Goal: Task Accomplishment & Management: Use online tool/utility

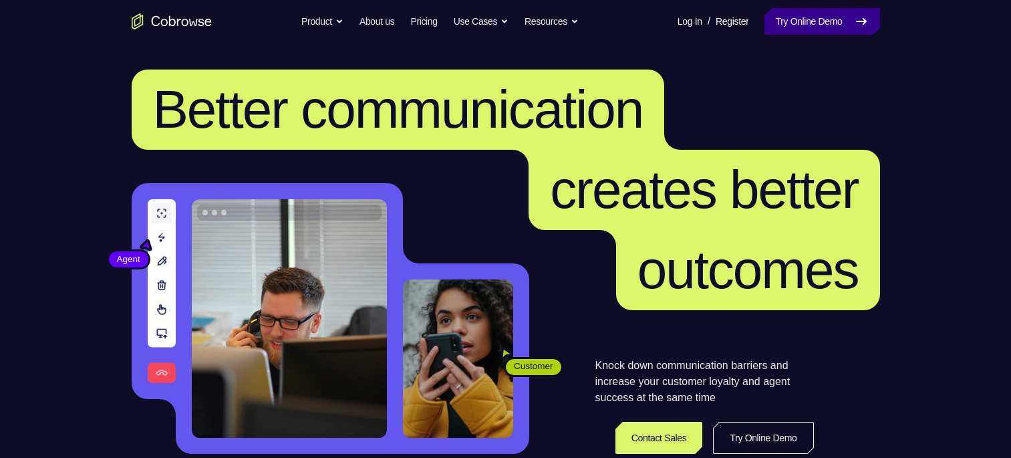
click at [786, 20] on link "Try Online Demo" at bounding box center [821, 21] width 115 height 27
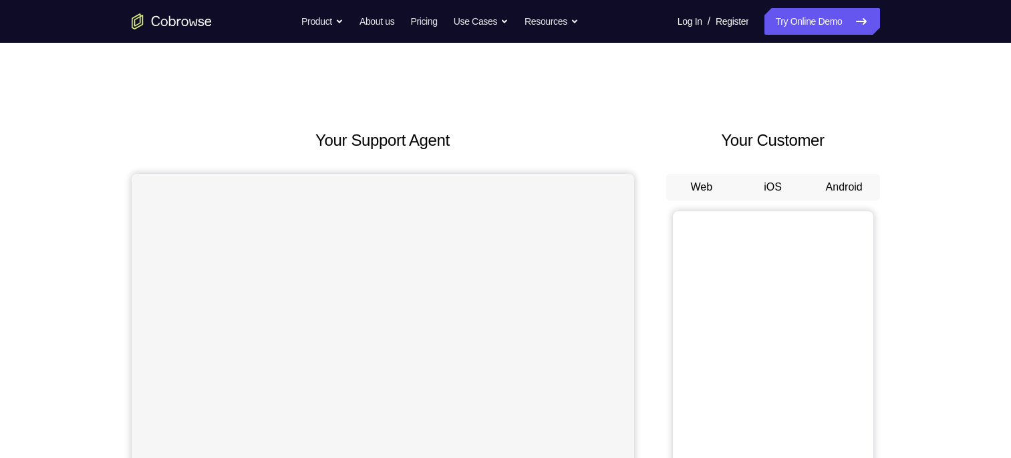
scroll to position [128, 0]
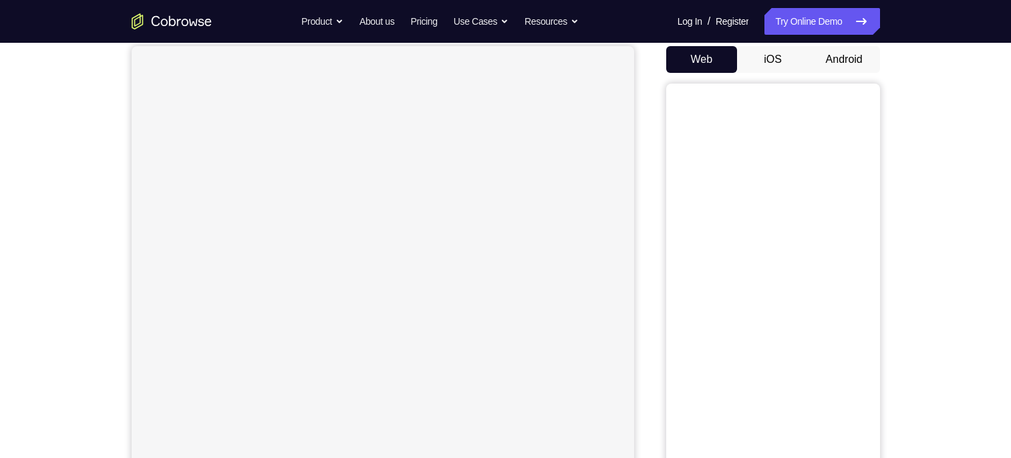
click at [844, 63] on button "Android" at bounding box center [843, 59] width 71 height 27
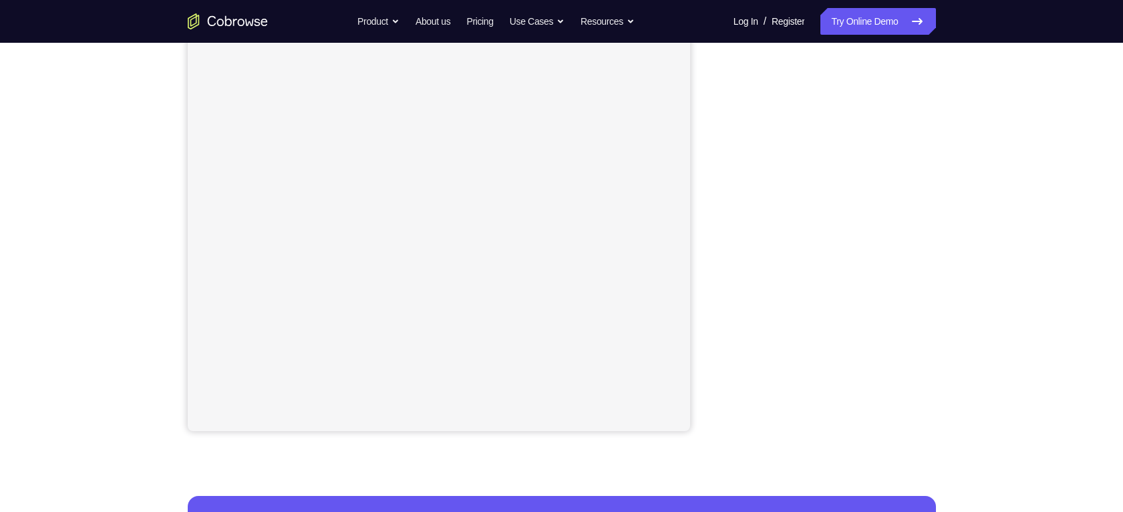
scroll to position [198, 0]
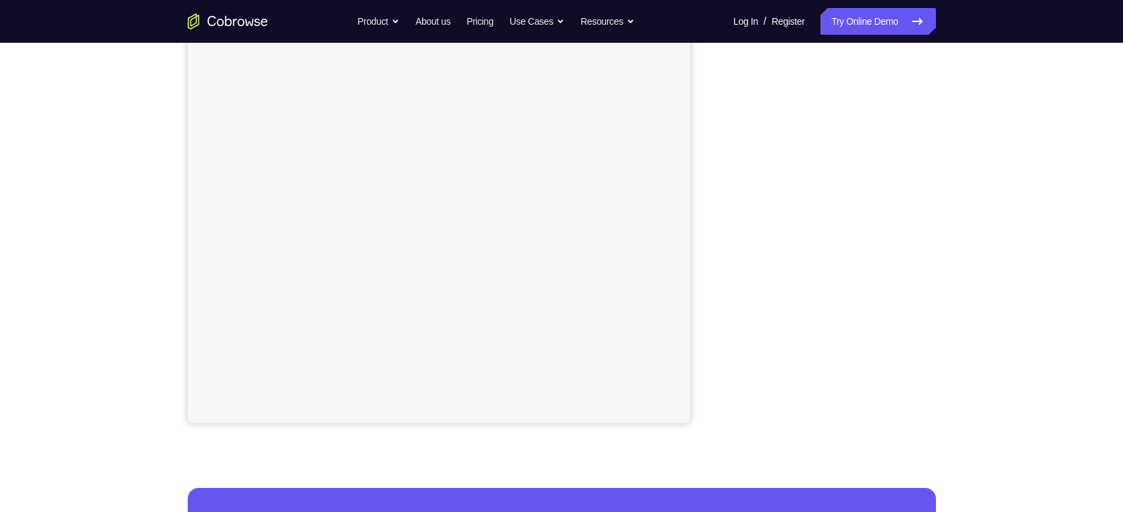
drag, startPoint x: 986, startPoint y: 3, endPoint x: 942, endPoint y: 307, distance: 307.1
click at [942, 307] on div "Your Support Agent Your Customer Web iOS Android Next Steps We’d be happy to gi…" at bounding box center [561, 284] width 855 height 881
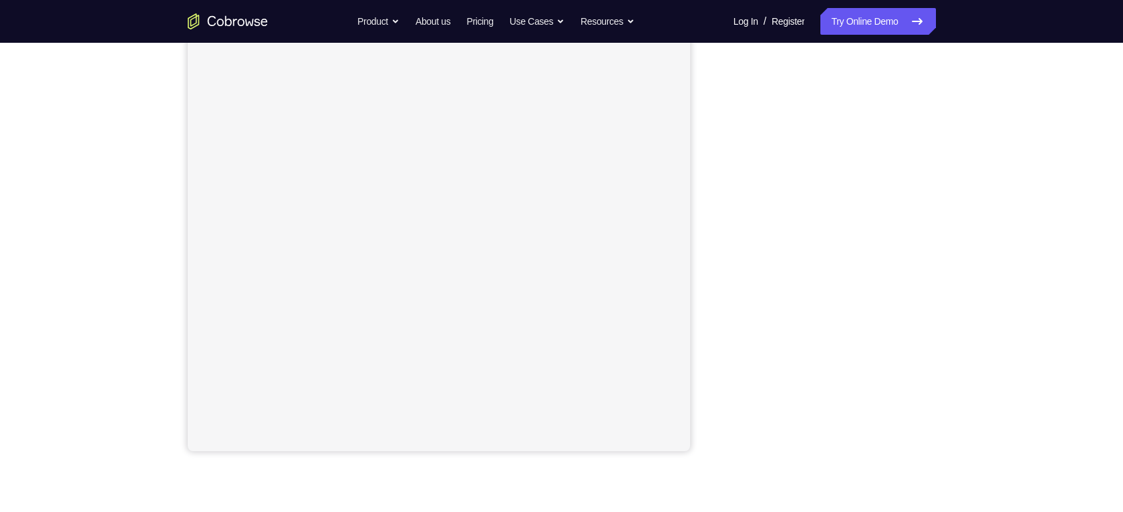
scroll to position [168, 0]
